Goal: Task Accomplishment & Management: Use online tool/utility

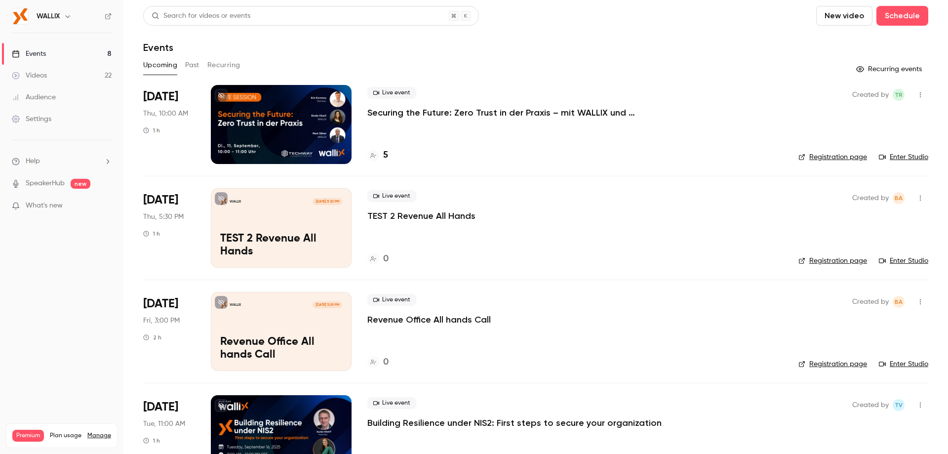
click at [62, 20] on div "WALLIX" at bounding box center [67, 16] width 60 height 12
click at [843, 21] on button "New video" at bounding box center [844, 16] width 56 height 20
click at [847, 64] on div "Upload" at bounding box center [873, 69] width 75 height 10
click at [807, 431] on icon "Uploads list" at bounding box center [807, 430] width 9 height 9
click at [928, 430] on icon "Cancel upload" at bounding box center [926, 430] width 6 height 6
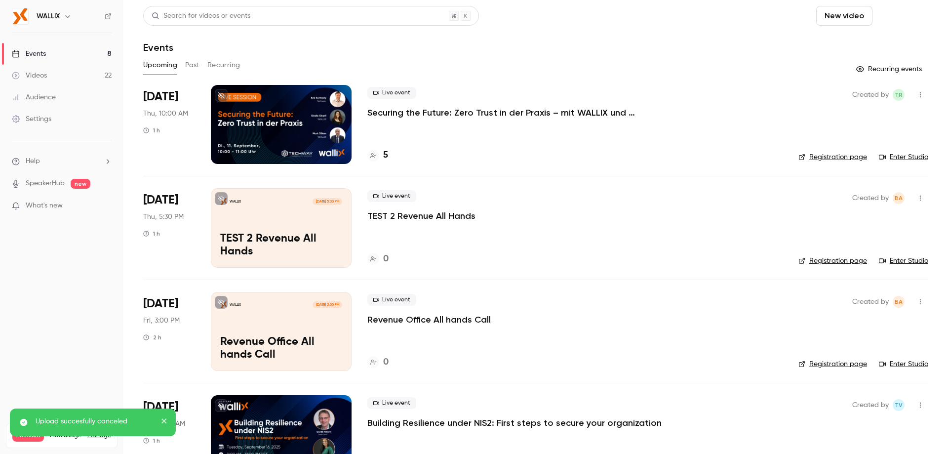
click at [885, 16] on button "Schedule" at bounding box center [903, 16] width 52 height 20
click at [883, 48] on li "One time event" at bounding box center [867, 43] width 107 height 26
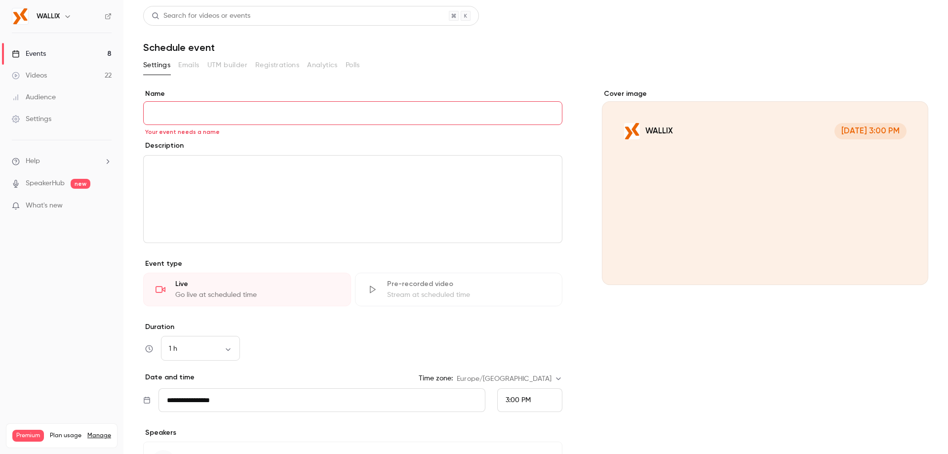
click at [203, 115] on input "Name" at bounding box center [352, 113] width 419 height 24
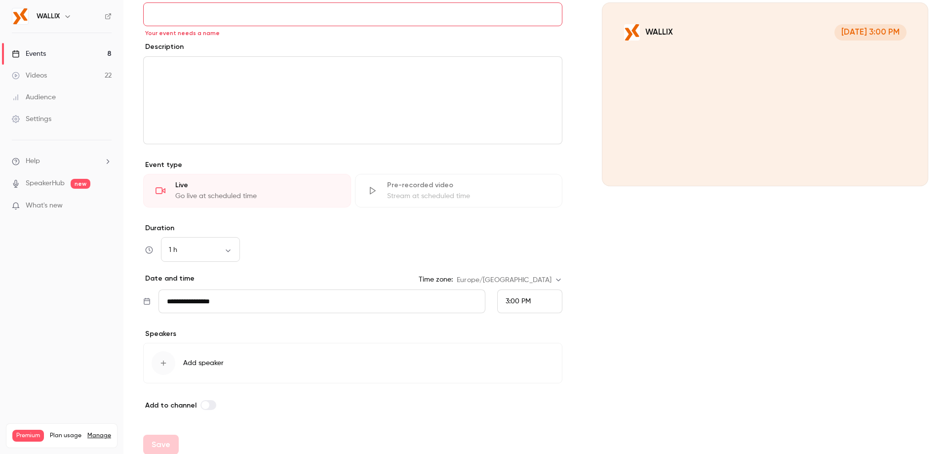
click at [431, 197] on div "Stream at scheduled time" at bounding box center [468, 196] width 163 height 10
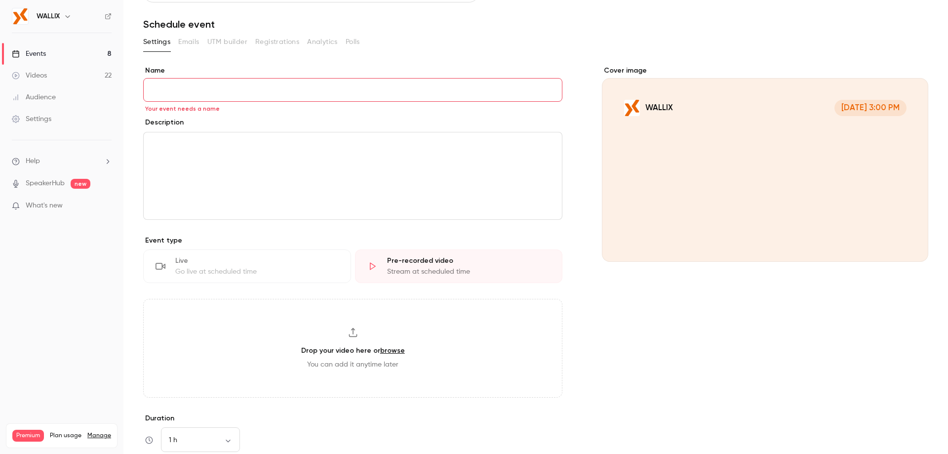
scroll to position [0, 0]
